Goal: Task Accomplishment & Management: Manage account settings

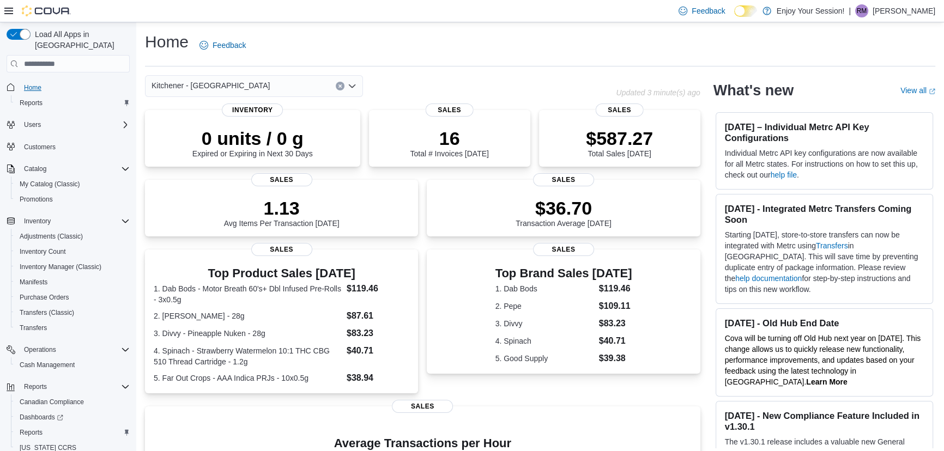
click at [37, 83] on span "Home" at bounding box center [32, 87] width 17 height 9
click at [38, 83] on span "Home" at bounding box center [32, 87] width 17 height 9
click at [33, 83] on span "Home" at bounding box center [32, 87] width 17 height 9
click at [27, 83] on span "Home" at bounding box center [32, 87] width 17 height 9
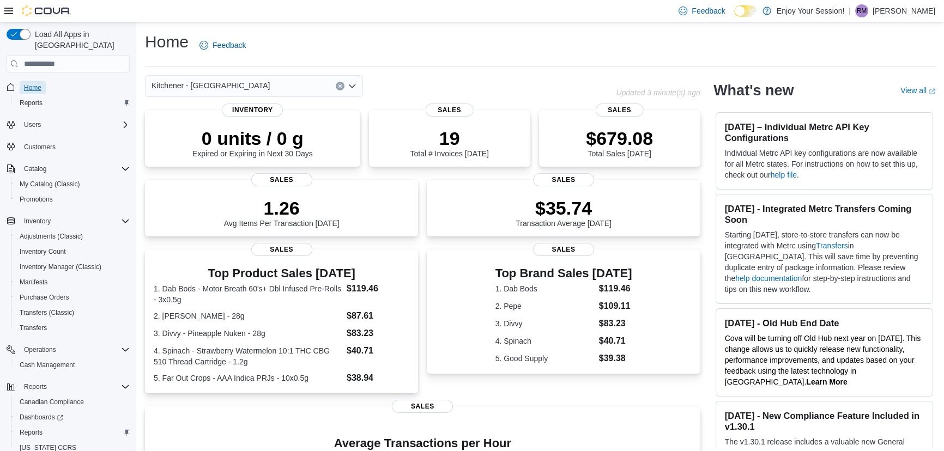
drag, startPoint x: 34, startPoint y: 76, endPoint x: 39, endPoint y: 59, distance: 17.5
click at [34, 83] on span "Home" at bounding box center [32, 87] width 17 height 9
drag, startPoint x: 35, startPoint y: 78, endPoint x: 47, endPoint y: 61, distance: 21.0
click at [34, 83] on span "Home" at bounding box center [32, 87] width 17 height 9
drag, startPoint x: 33, startPoint y: 74, endPoint x: 36, endPoint y: 64, distance: 10.9
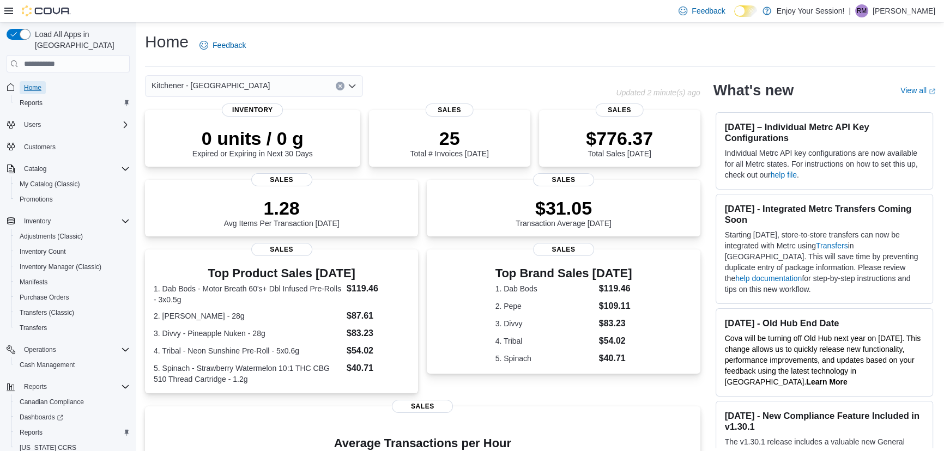
click at [33, 83] on span "Home" at bounding box center [32, 87] width 17 height 9
drag, startPoint x: 31, startPoint y: 74, endPoint x: 45, endPoint y: 71, distance: 15.0
click at [31, 83] on span "Home" at bounding box center [32, 87] width 17 height 9
drag, startPoint x: 33, startPoint y: 77, endPoint x: 57, endPoint y: 68, distance: 26.0
click at [33, 83] on span "Home" at bounding box center [32, 87] width 17 height 9
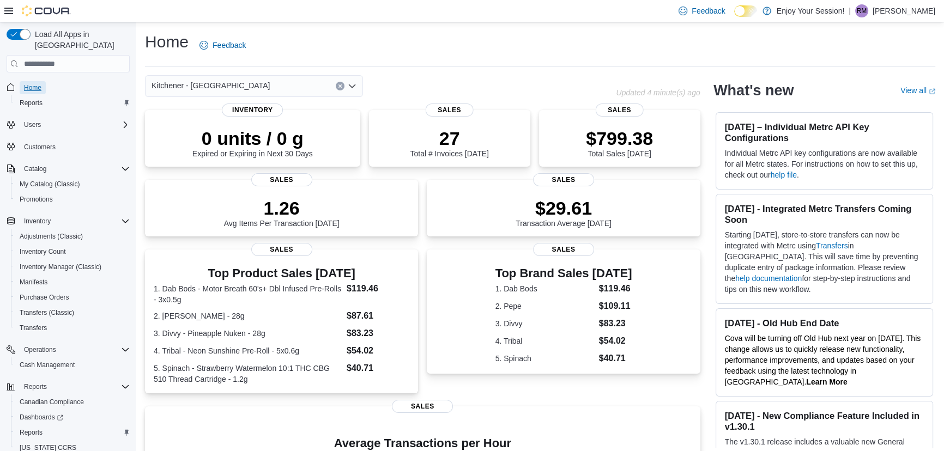
click at [36, 83] on span "Home" at bounding box center [32, 87] width 17 height 9
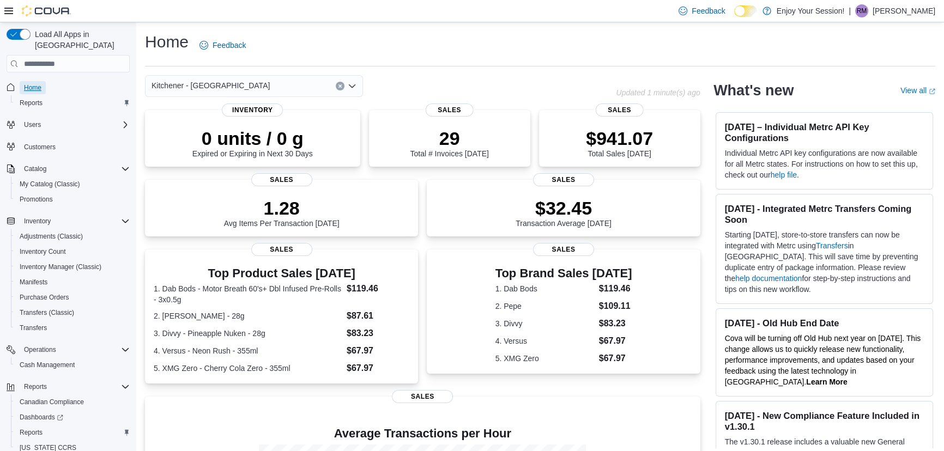
click at [32, 83] on span "Home" at bounding box center [32, 87] width 17 height 9
click at [25, 83] on span "Home" at bounding box center [32, 87] width 17 height 9
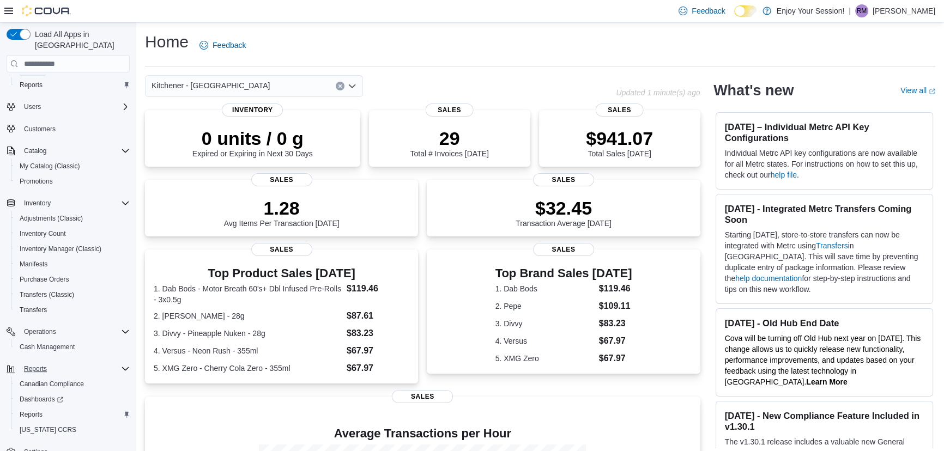
scroll to position [28, 0]
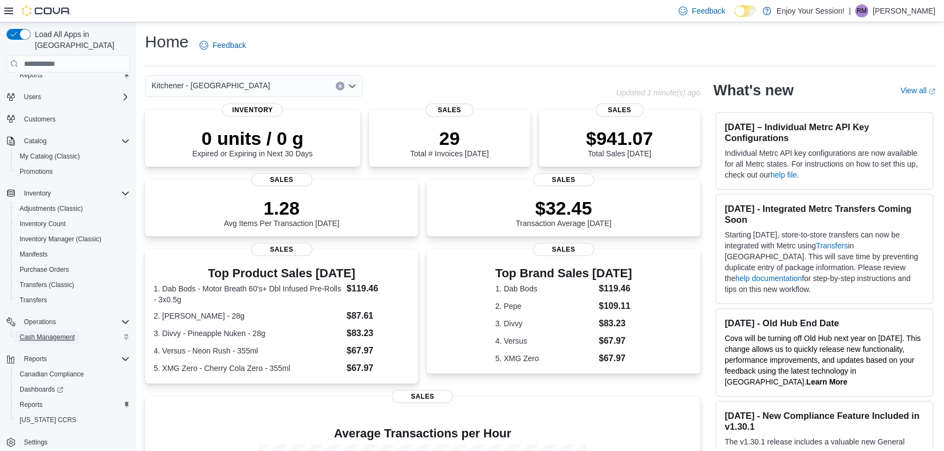
click at [35, 333] on span "Cash Management" at bounding box center [47, 337] width 55 height 9
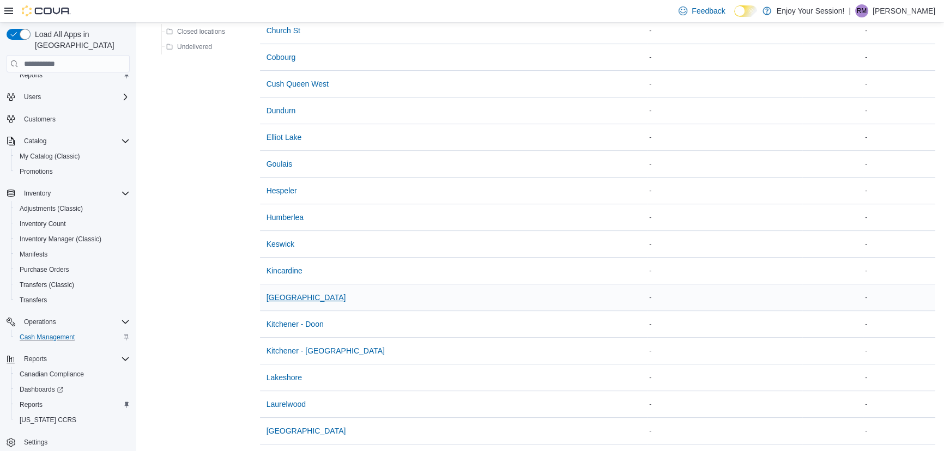
scroll to position [396, 0]
click at [310, 352] on span "Kitchener - [GEOGRAPHIC_DATA]" at bounding box center [326, 349] width 118 height 11
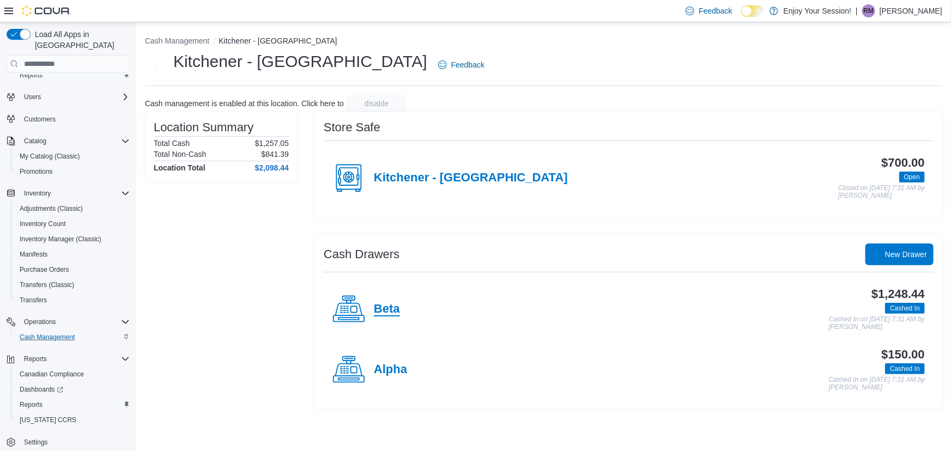
click at [383, 311] on h4 "Beta" at bounding box center [387, 310] width 26 height 14
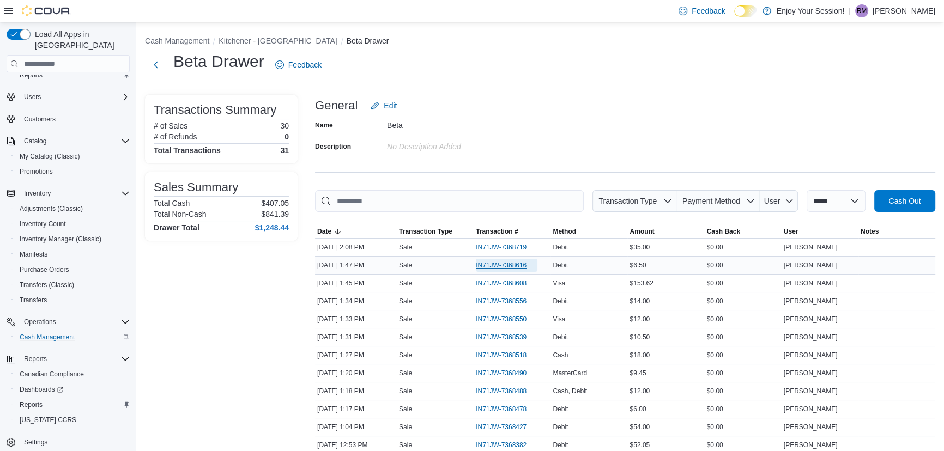
click at [518, 269] on span "IN71JW-7368616" at bounding box center [501, 265] width 51 height 9
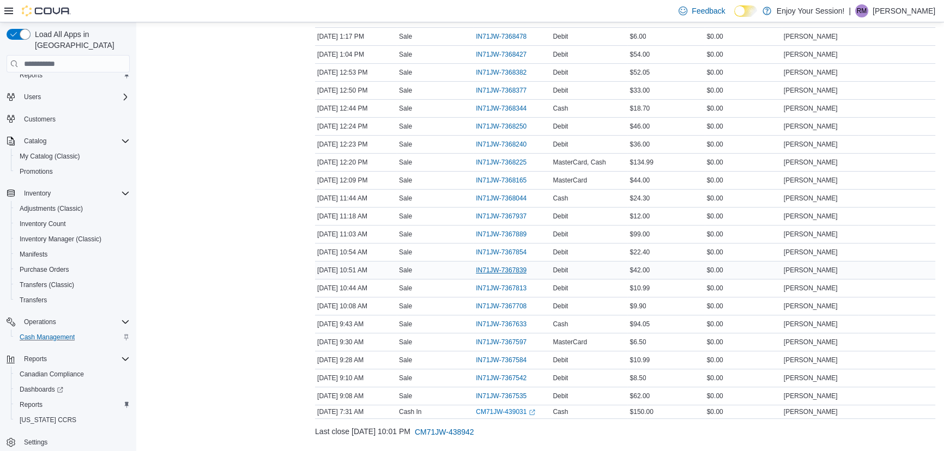
scroll to position [395, 0]
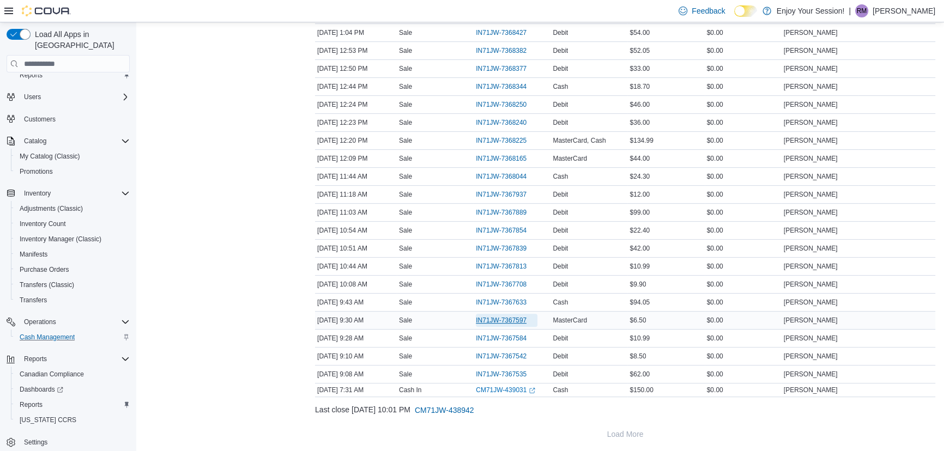
click at [509, 321] on span "IN71JW-7367597" at bounding box center [501, 320] width 51 height 9
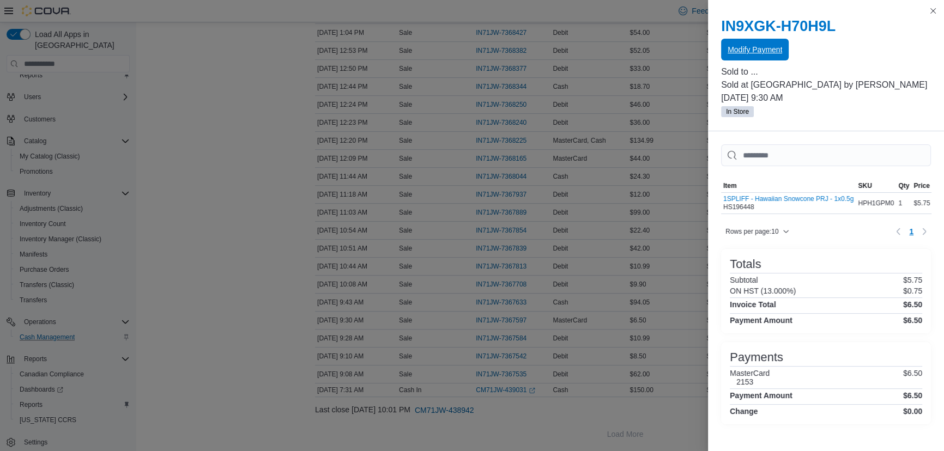
click at [748, 44] on span "Modify Payment" at bounding box center [755, 50] width 55 height 22
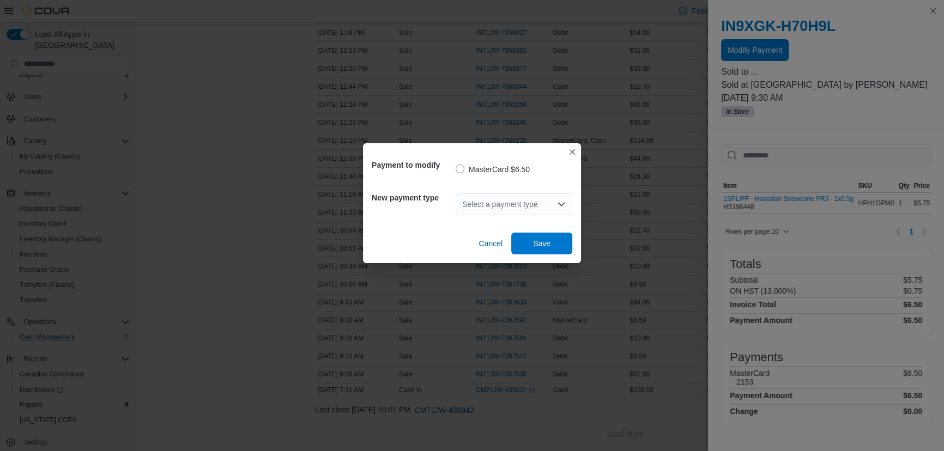
click at [482, 208] on div "Select a payment type" at bounding box center [514, 204] width 117 height 22
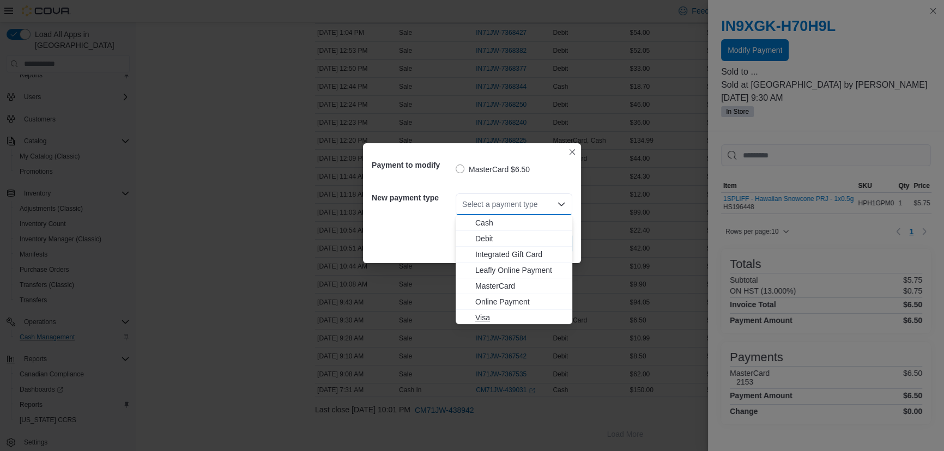
click at [485, 316] on span "Visa" at bounding box center [520, 317] width 90 height 11
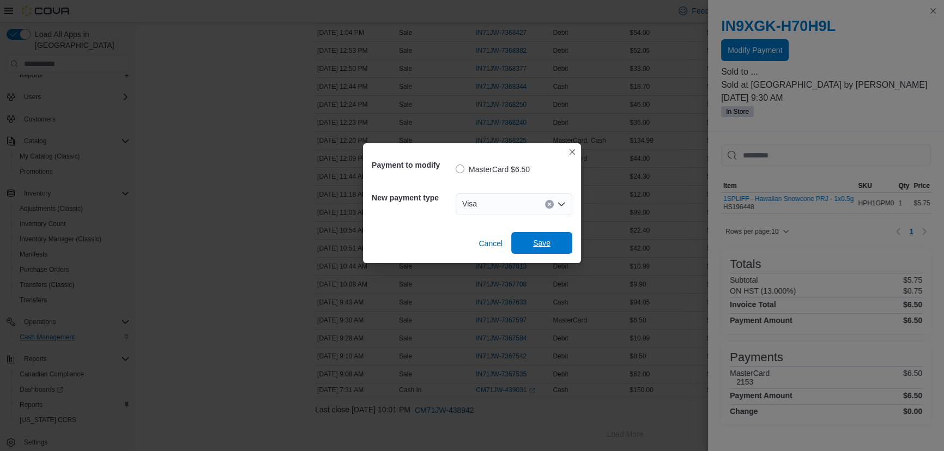
click at [534, 242] on span "Save" at bounding box center [541, 243] width 17 height 11
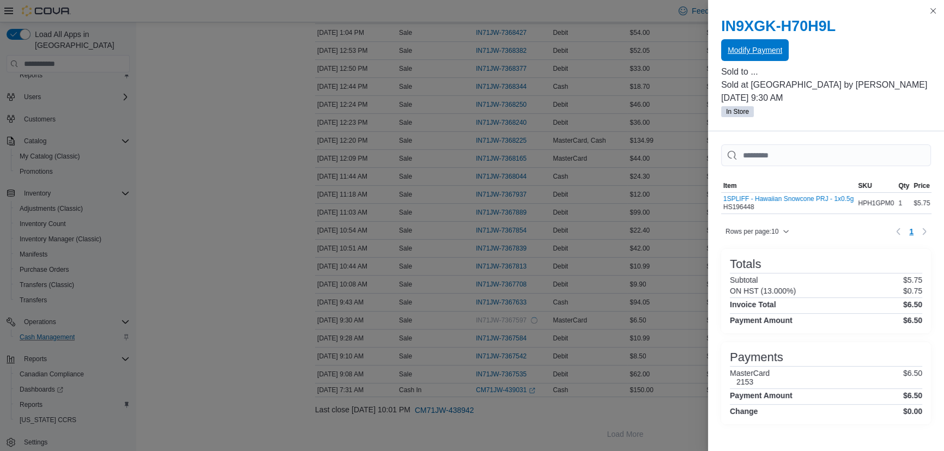
scroll to position [0, 0]
click at [929, 8] on button "Close this dialog" at bounding box center [933, 10] width 13 height 13
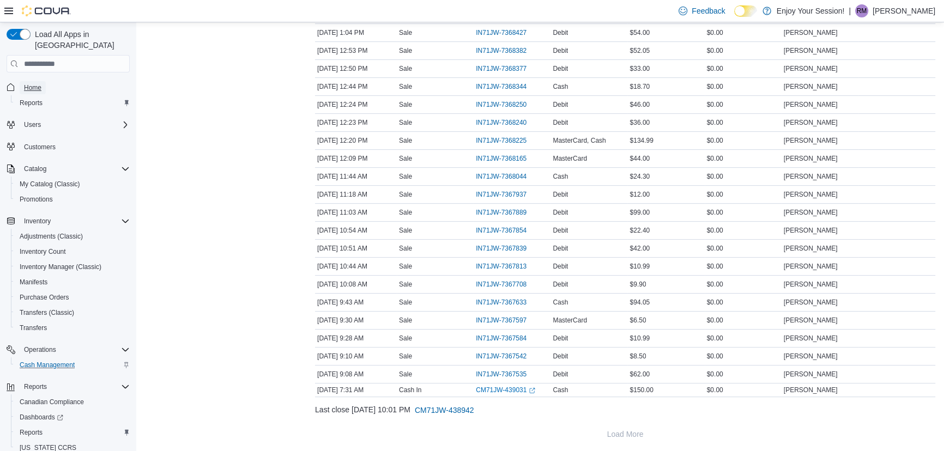
click at [29, 83] on span "Home" at bounding box center [32, 87] width 17 height 9
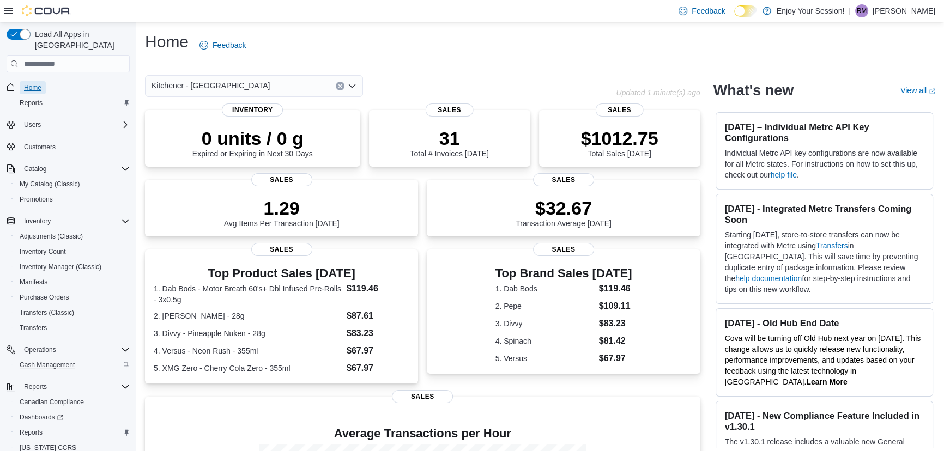
click at [27, 83] on span "Home" at bounding box center [32, 87] width 17 height 9
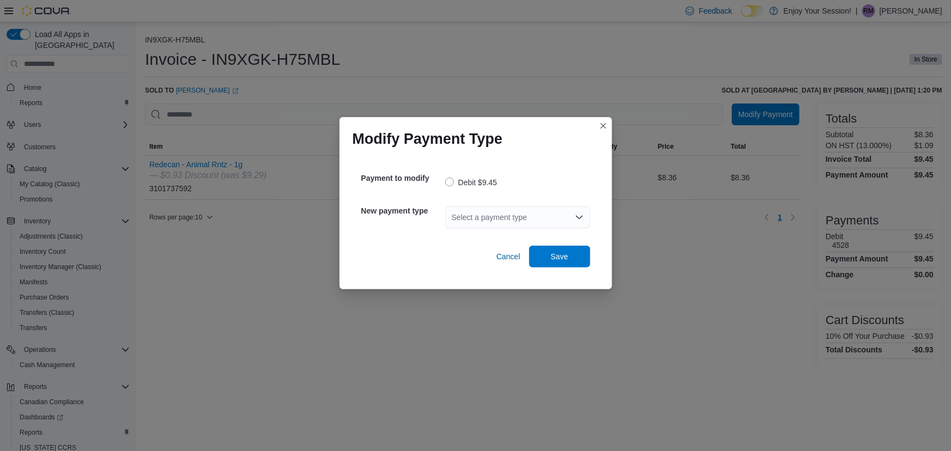
click at [493, 219] on div "Select a payment type" at bounding box center [517, 218] width 145 height 22
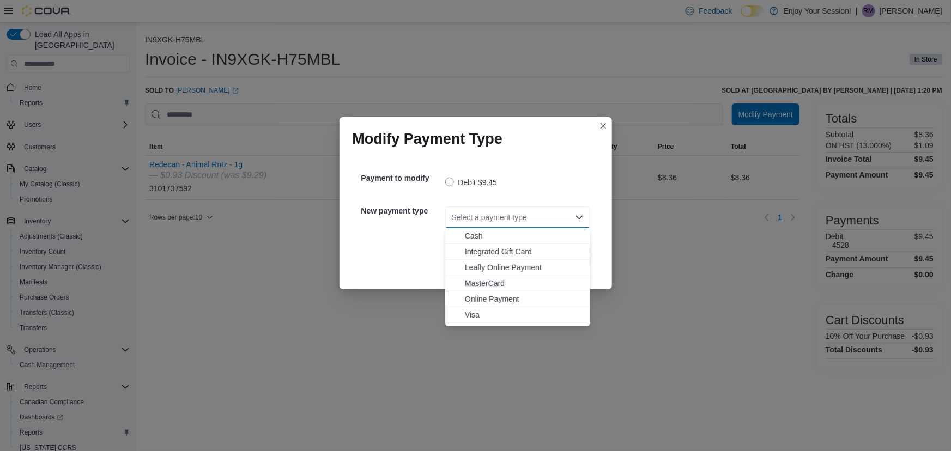
click at [476, 285] on span "MasterCard" at bounding box center [524, 283] width 119 height 11
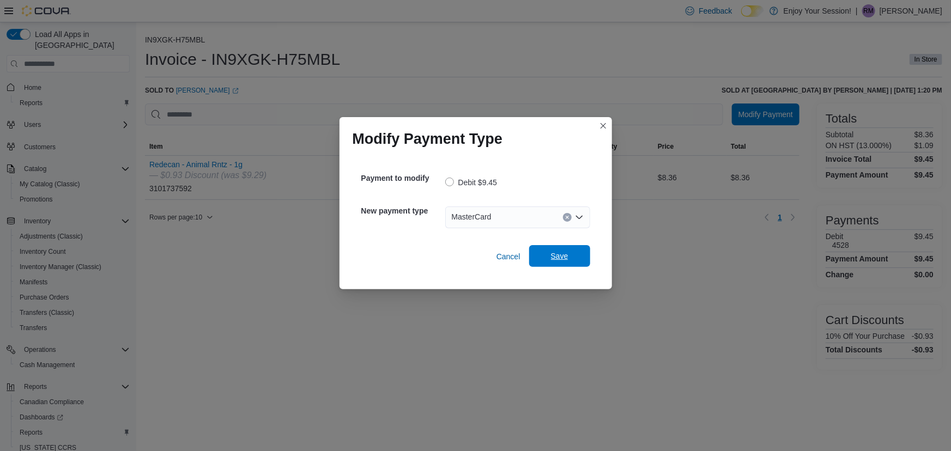
click at [555, 257] on span "Save" at bounding box center [559, 256] width 17 height 11
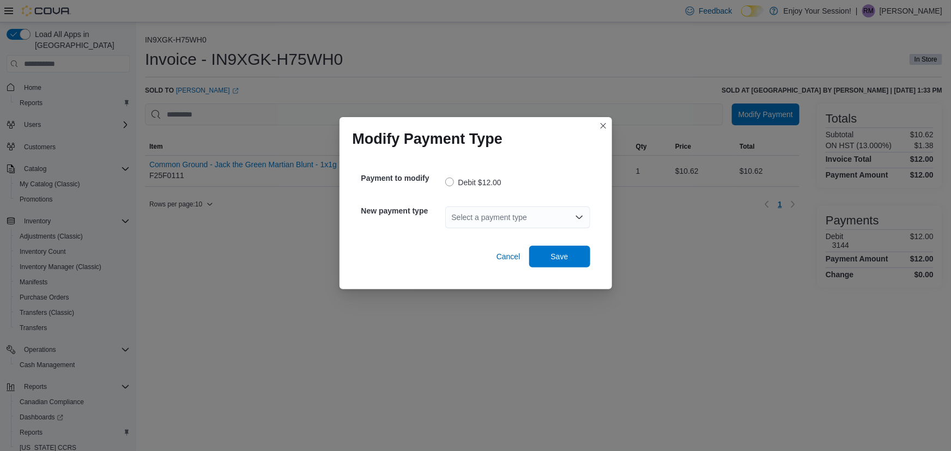
click at [487, 219] on div "Select a payment type" at bounding box center [517, 218] width 145 height 22
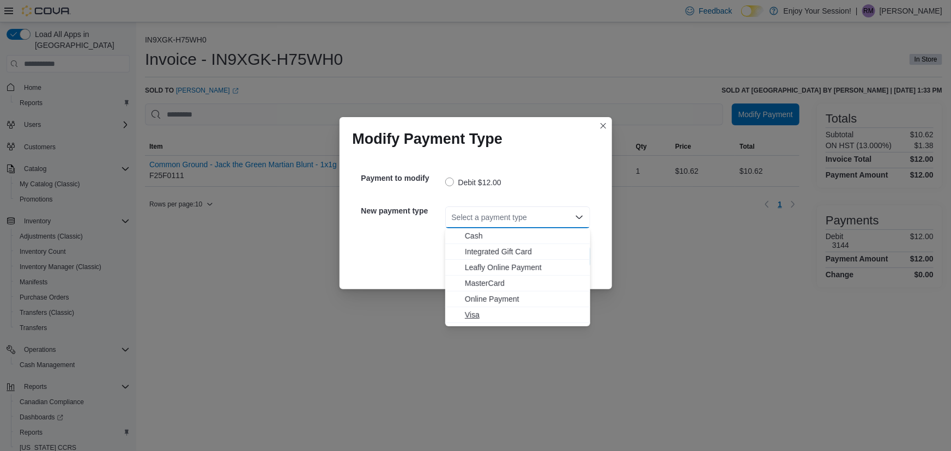
click at [474, 313] on span "Visa" at bounding box center [524, 315] width 119 height 11
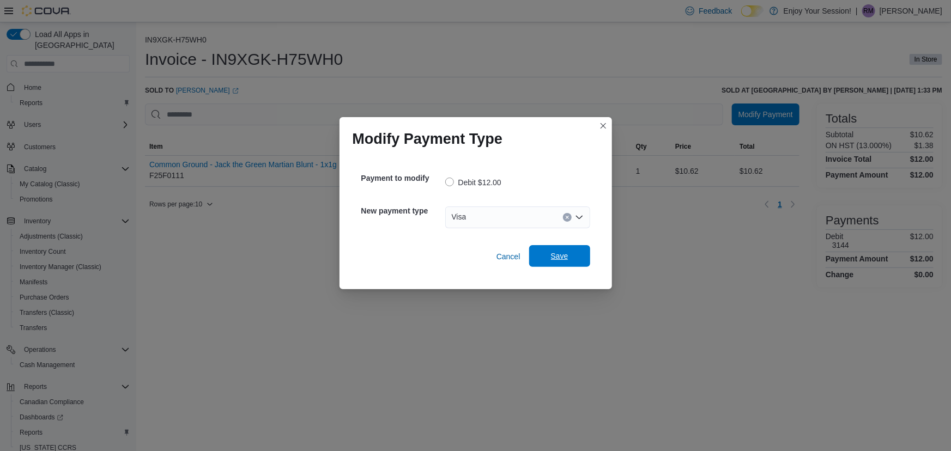
click at [561, 261] on span "Save" at bounding box center [559, 256] width 17 height 11
